Goal: Check status: Check status

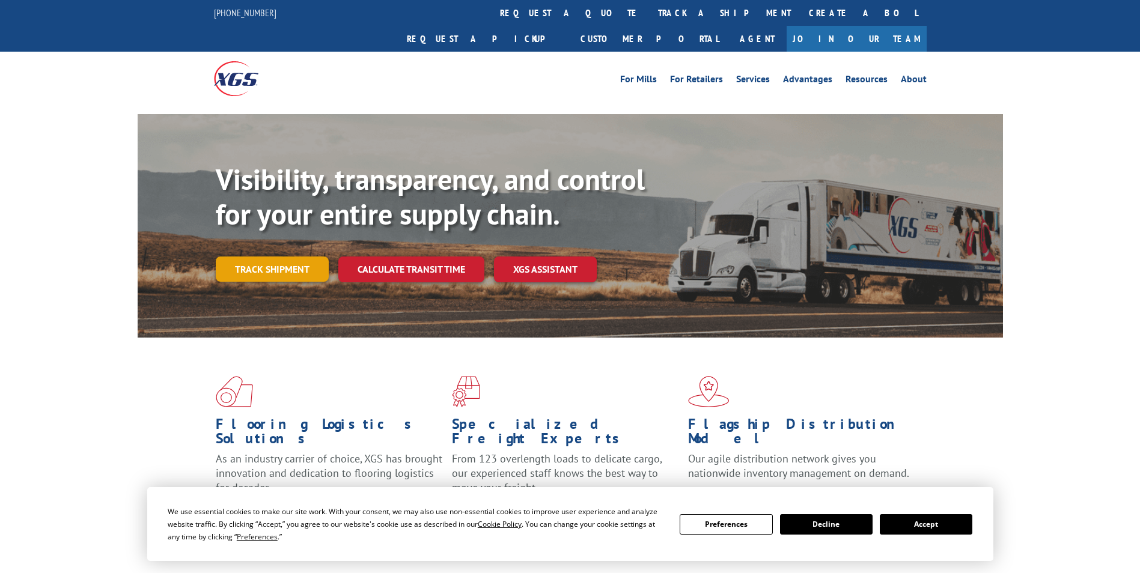
click at [302, 257] on link "Track shipment" at bounding box center [272, 269] width 113 height 25
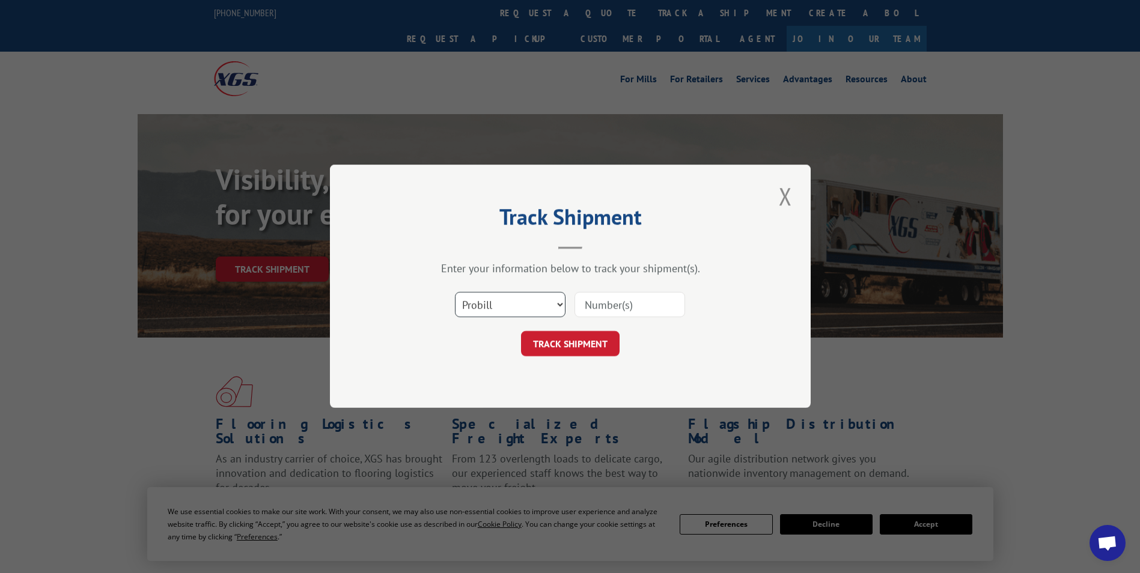
click at [484, 302] on select "Select category... Probill BOL PO" at bounding box center [510, 305] width 111 height 25
select select "po"
click at [455, 293] on select "Select category... Probill BOL PO" at bounding box center [510, 305] width 111 height 25
click at [614, 305] on input at bounding box center [630, 305] width 111 height 25
type input "801129"
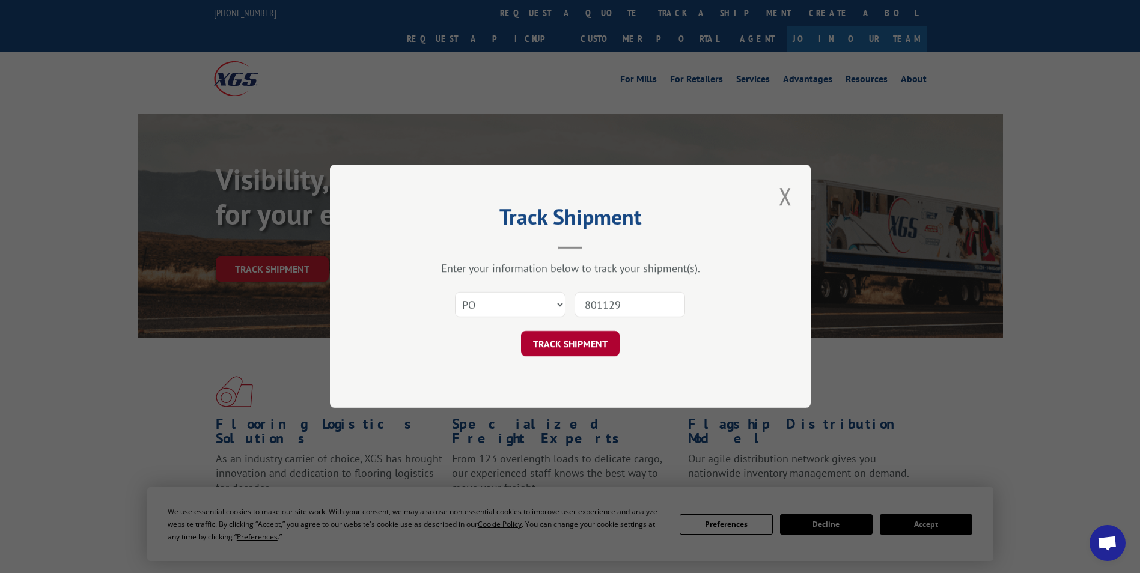
click at [590, 344] on button "TRACK SHIPMENT" at bounding box center [570, 344] width 99 height 25
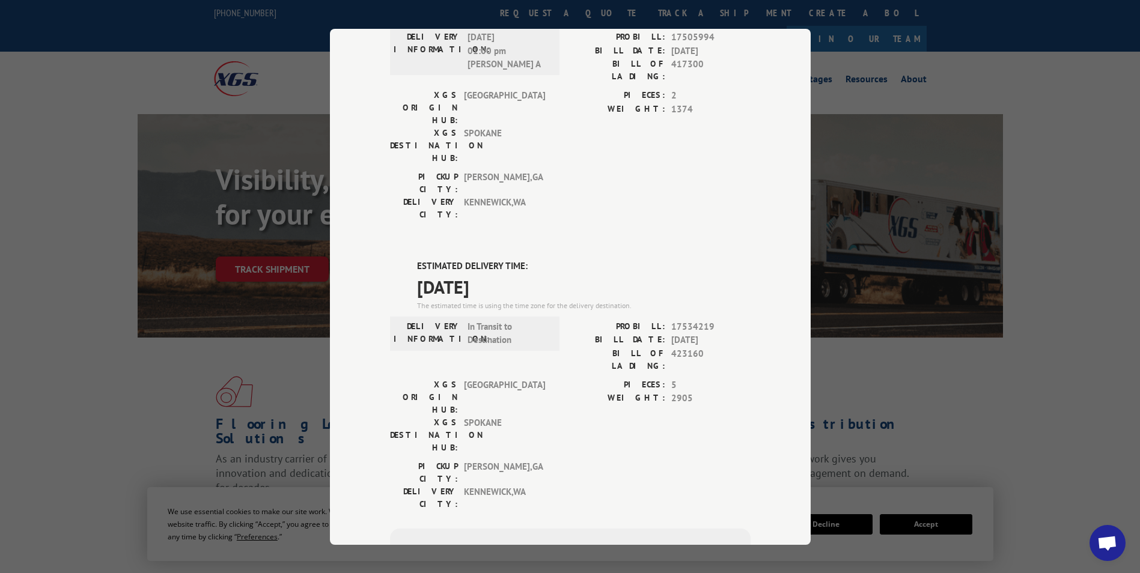
scroll to position [414, 0]
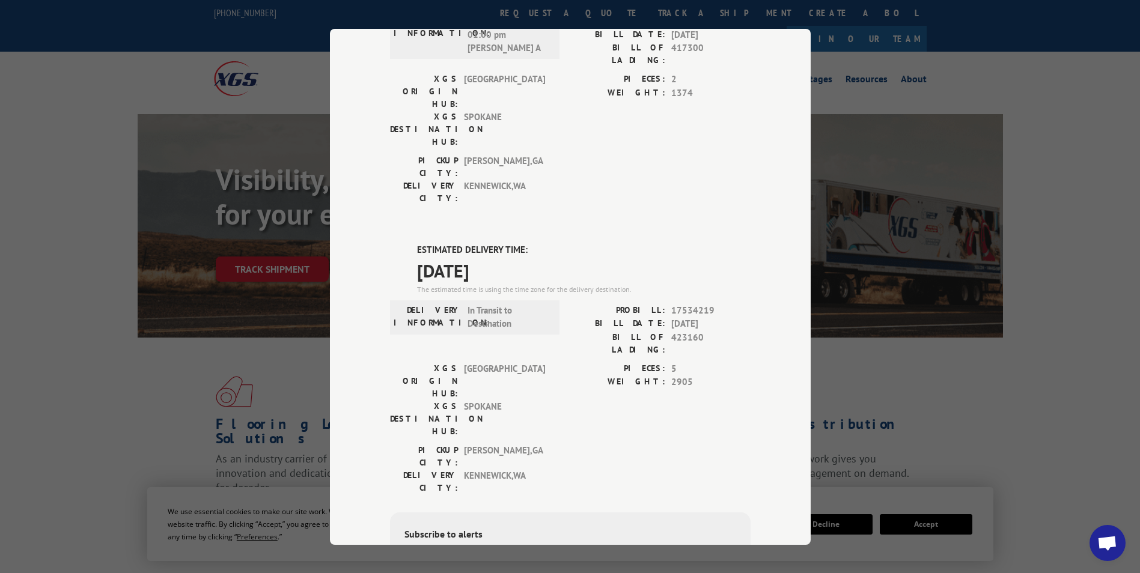
click at [1115, 544] on span "Open chat" at bounding box center [1107, 544] width 20 height 17
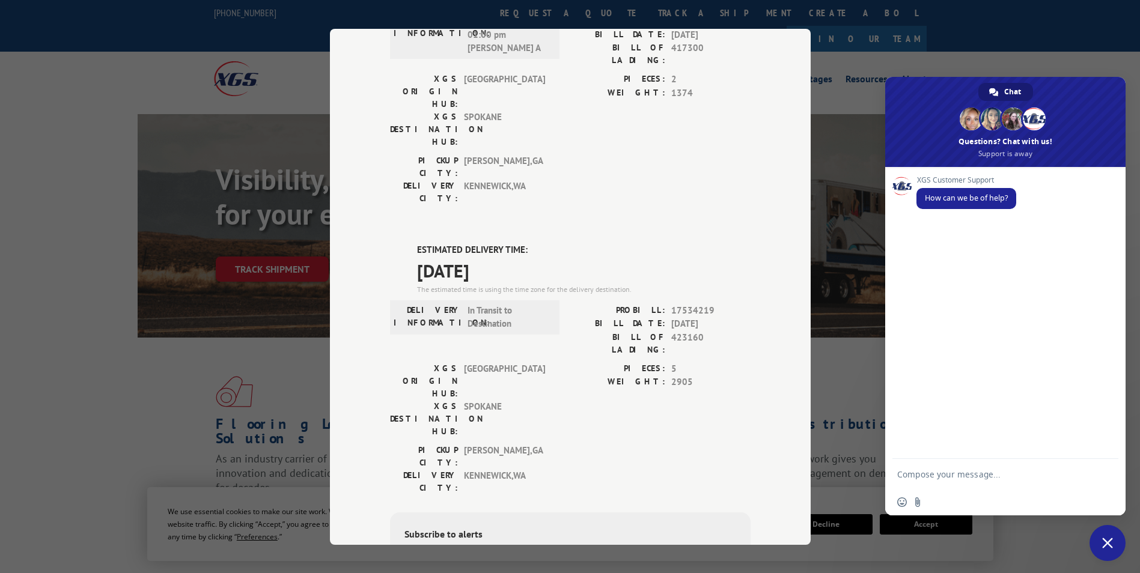
click at [1012, 480] on textarea "Compose your message..." at bounding box center [993, 474] width 192 height 30
